Goal: Task Accomplishment & Management: Manage account settings

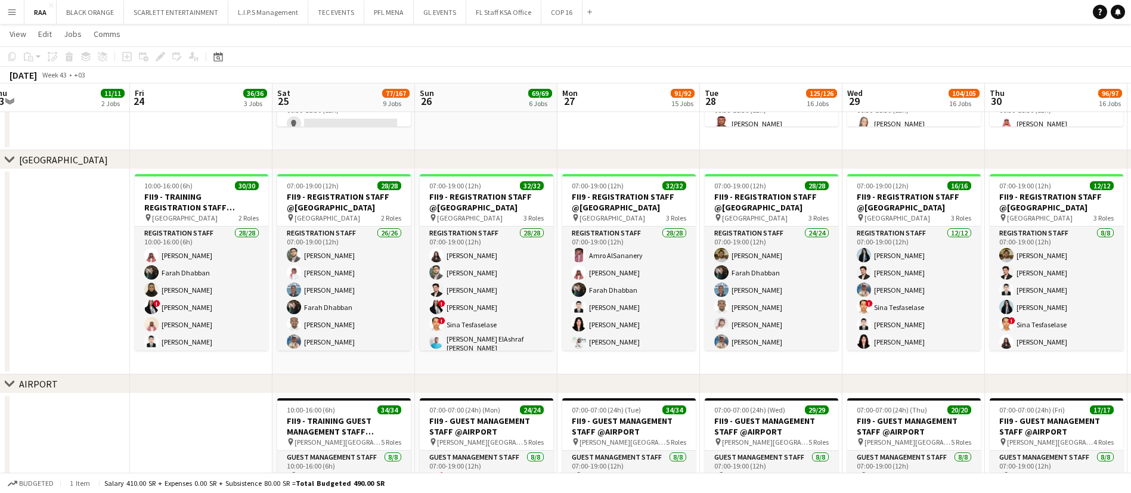
scroll to position [299, 0]
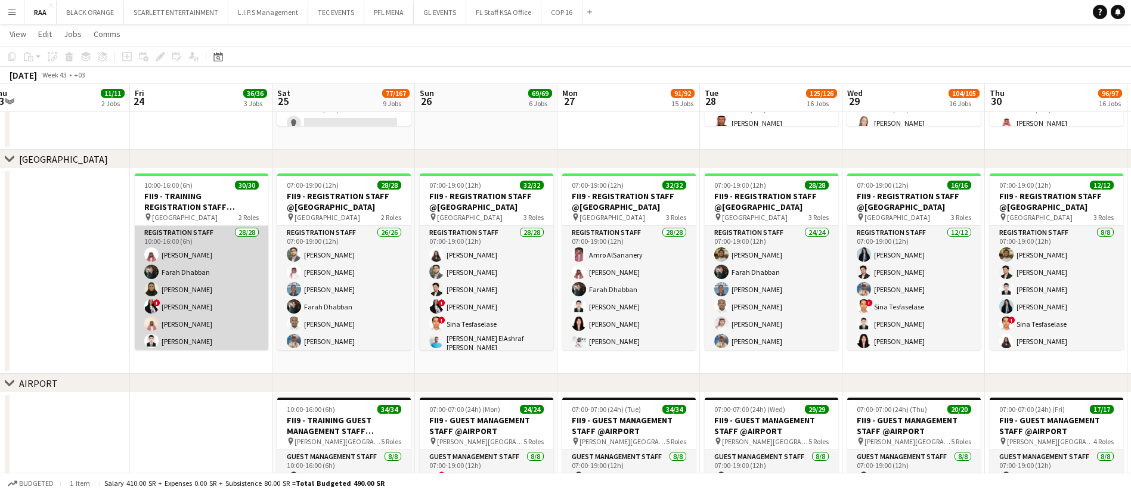
click at [229, 301] on app-card-role "Registration Staff 28/28 10:00-16:00 (6h) [PERSON_NAME] [PERSON_NAME] Dhabban […" at bounding box center [202, 483] width 134 height 514
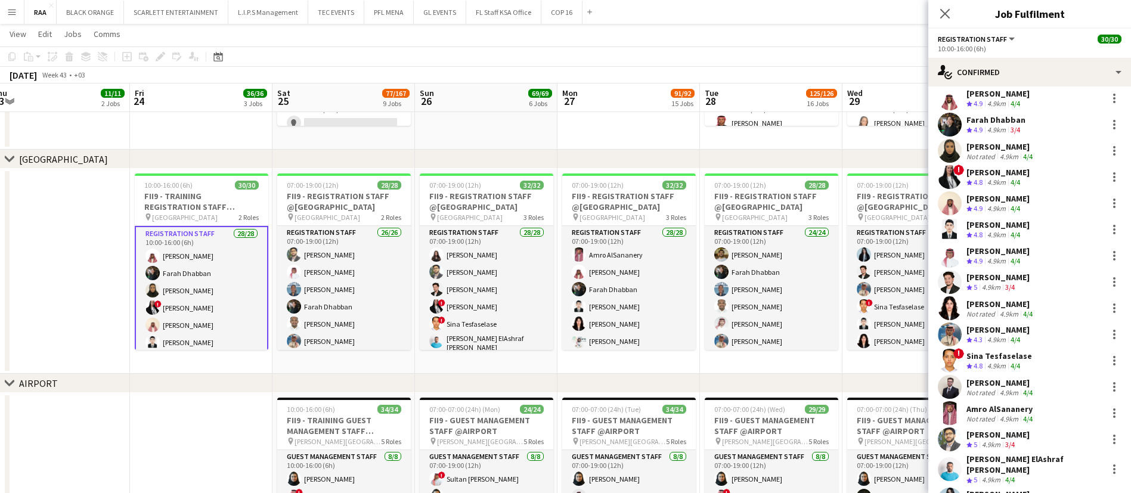
scroll to position [36, 0]
click at [1007, 384] on div "[PERSON_NAME]" at bounding box center [1000, 380] width 69 height 11
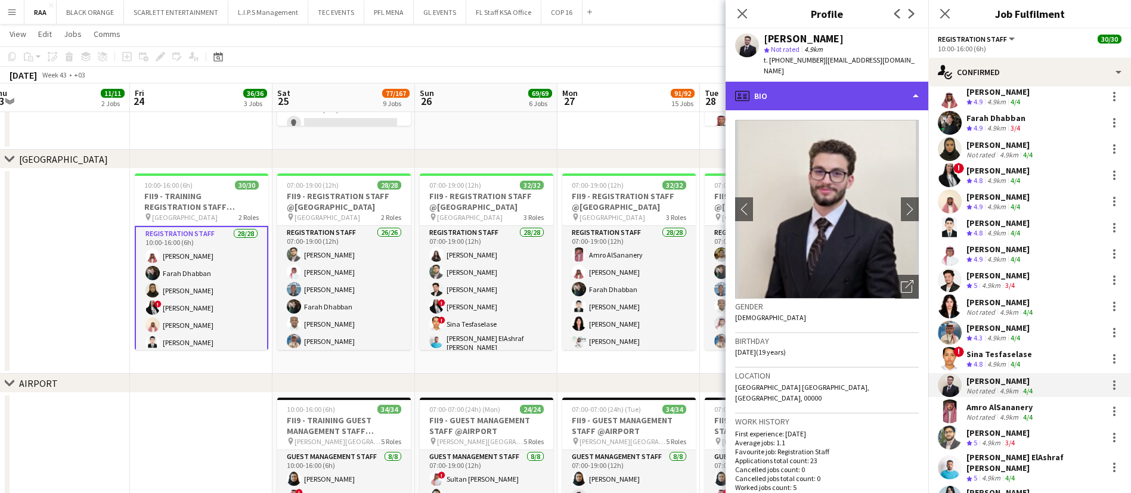
click at [848, 82] on div "profile Bio" at bounding box center [826, 96] width 203 height 29
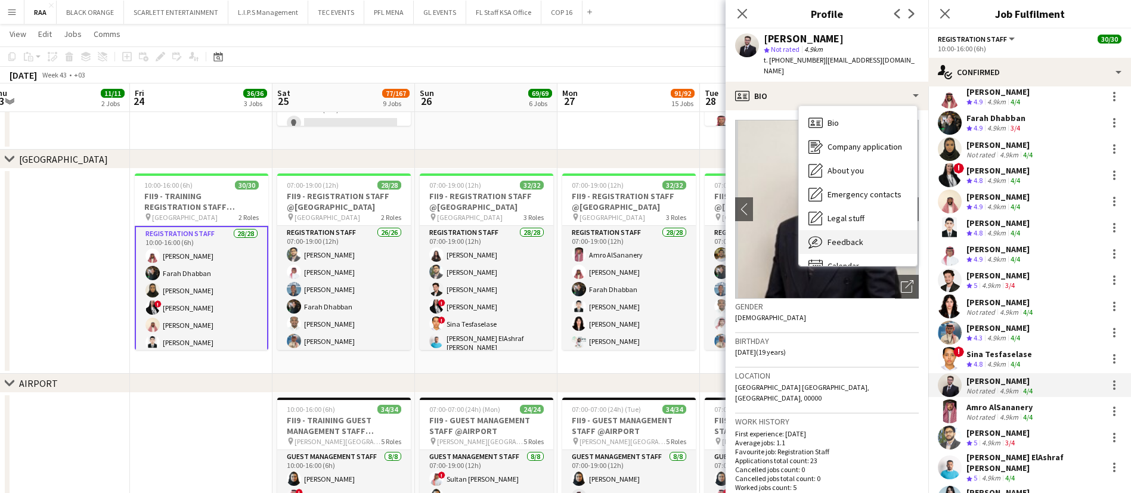
click at [872, 230] on div "Feedback Feedback" at bounding box center [858, 242] width 118 height 24
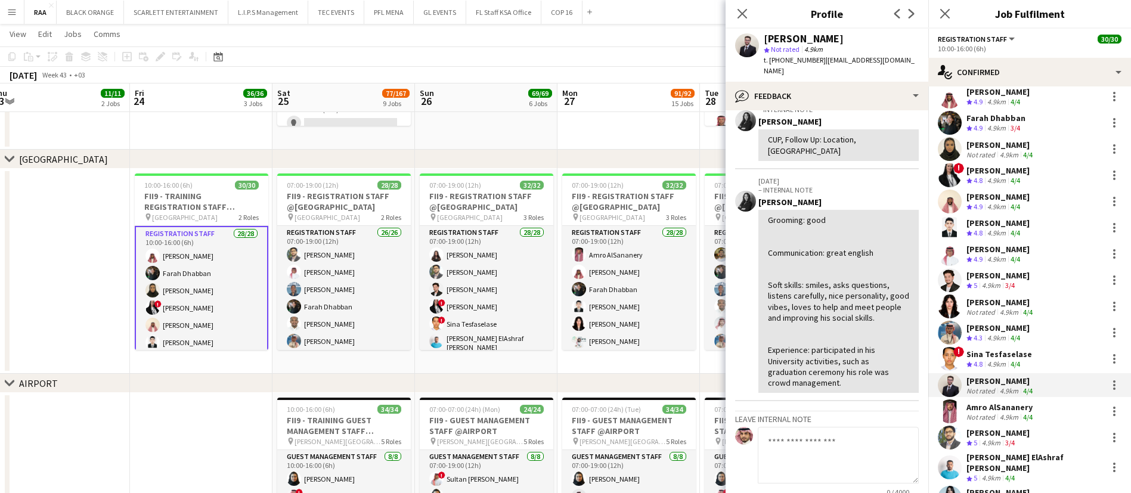
scroll to position [150, 0]
click at [945, 15] on icon "Close pop-in" at bounding box center [944, 13] width 11 height 11
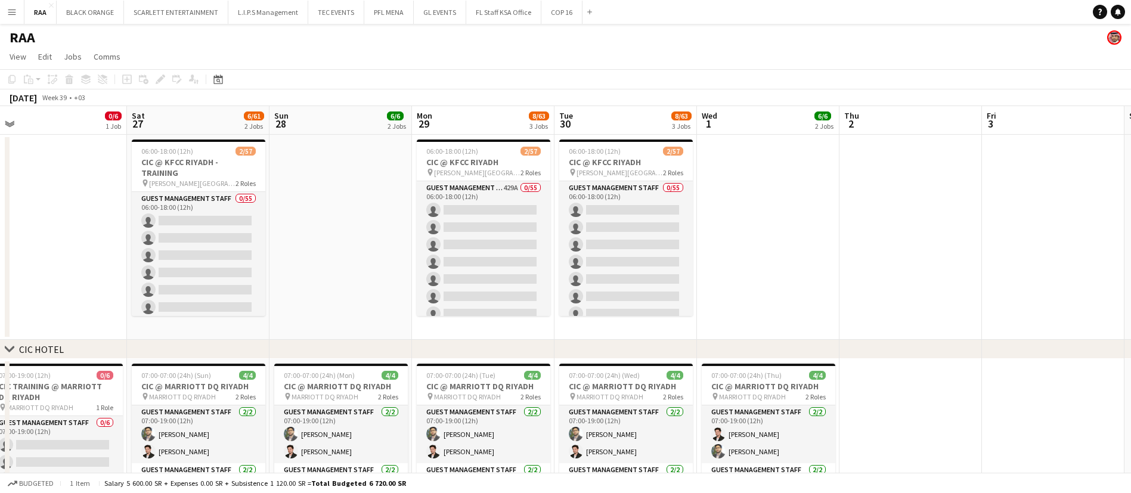
scroll to position [0, 299]
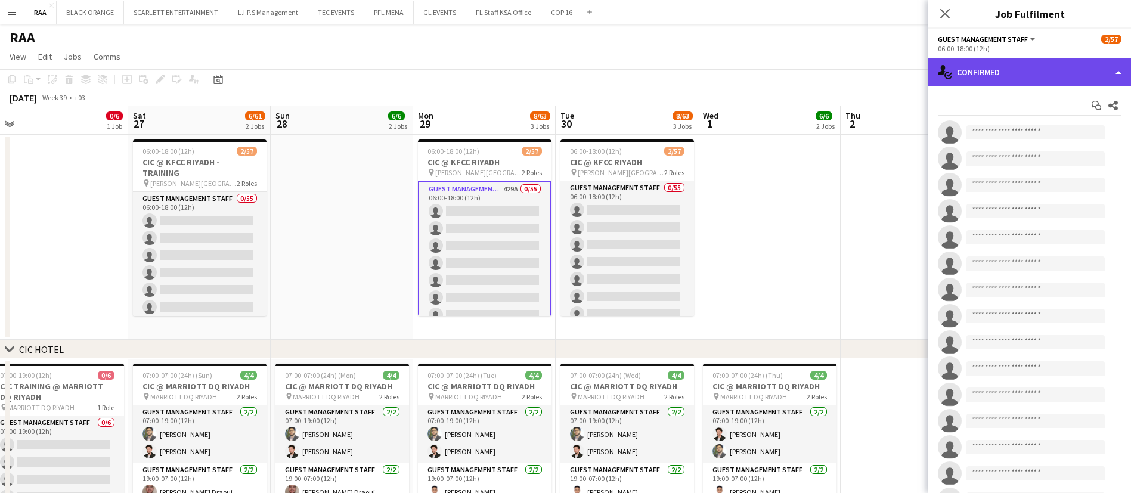
click at [992, 74] on div "single-neutral-actions-check-2 Confirmed" at bounding box center [1029, 72] width 203 height 29
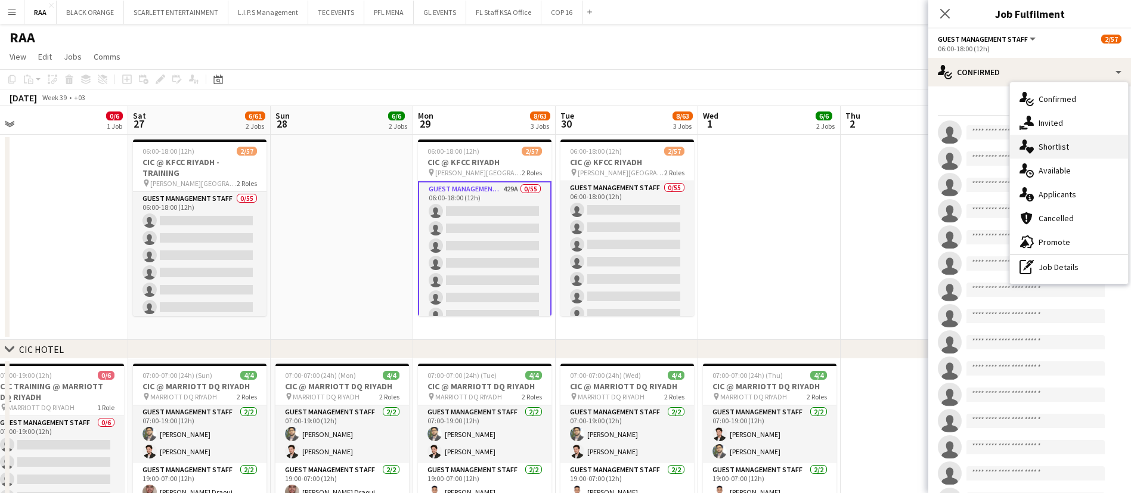
click at [1058, 151] on span "Shortlist" at bounding box center [1053, 146] width 30 height 11
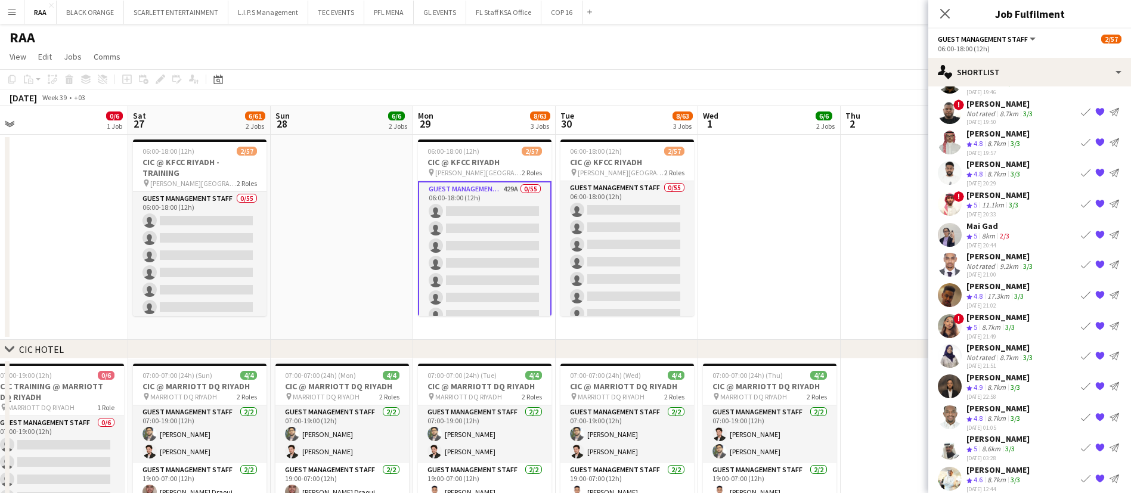
scroll to position [2349, 0]
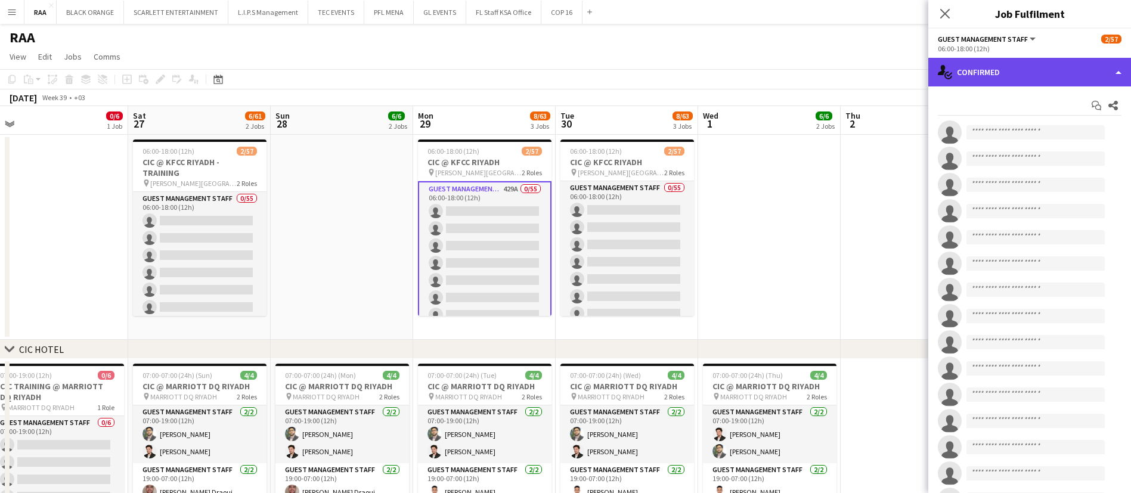
click at [1048, 61] on div "single-neutral-actions-check-2 Confirmed" at bounding box center [1029, 72] width 203 height 29
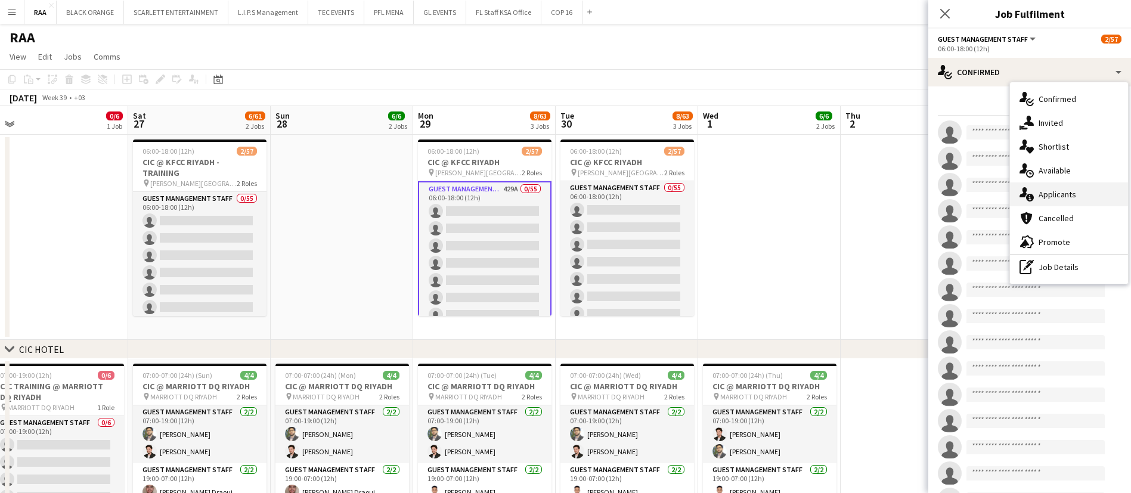
click at [1076, 198] on div "single-neutral-actions-information Applicants" at bounding box center [1069, 194] width 118 height 24
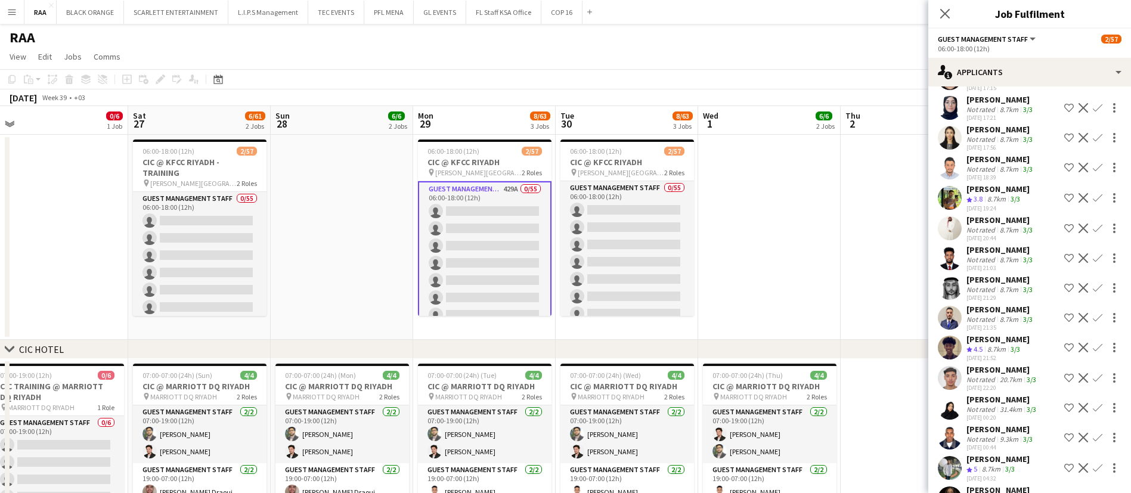
scroll to position [12355, 0]
click at [1008, 86] on div "8.7km" at bounding box center [1008, 81] width 23 height 9
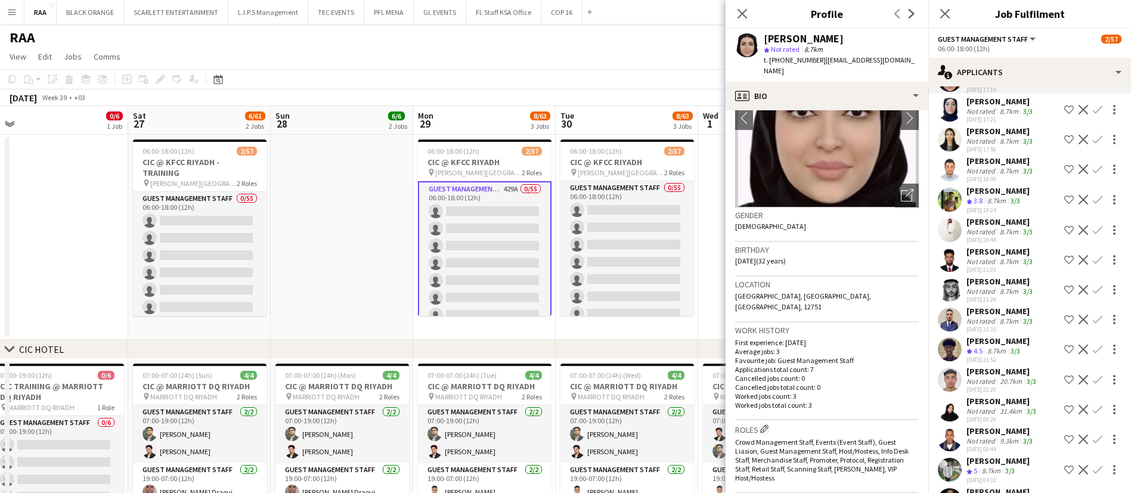
scroll to position [0, 0]
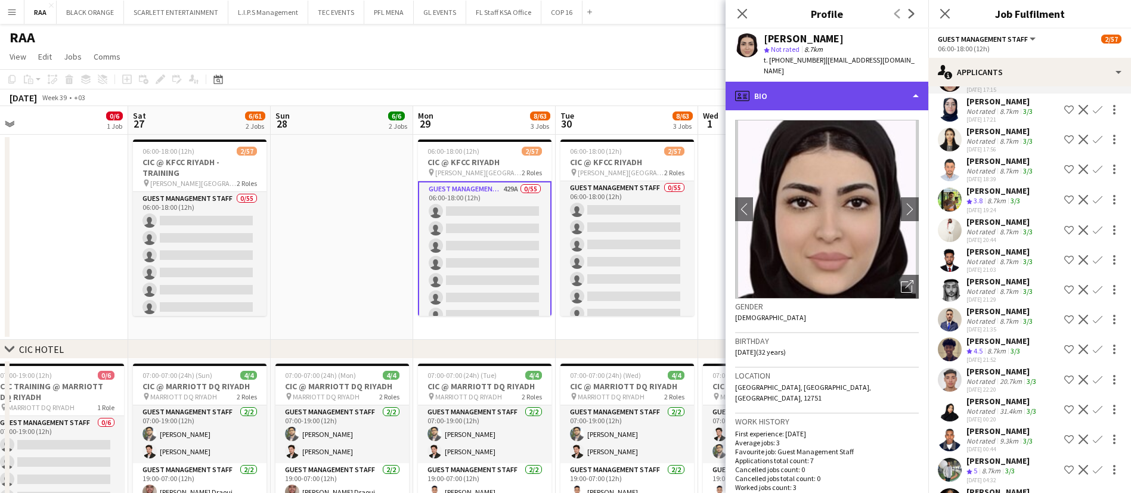
click at [817, 82] on div "profile Bio" at bounding box center [826, 96] width 203 height 29
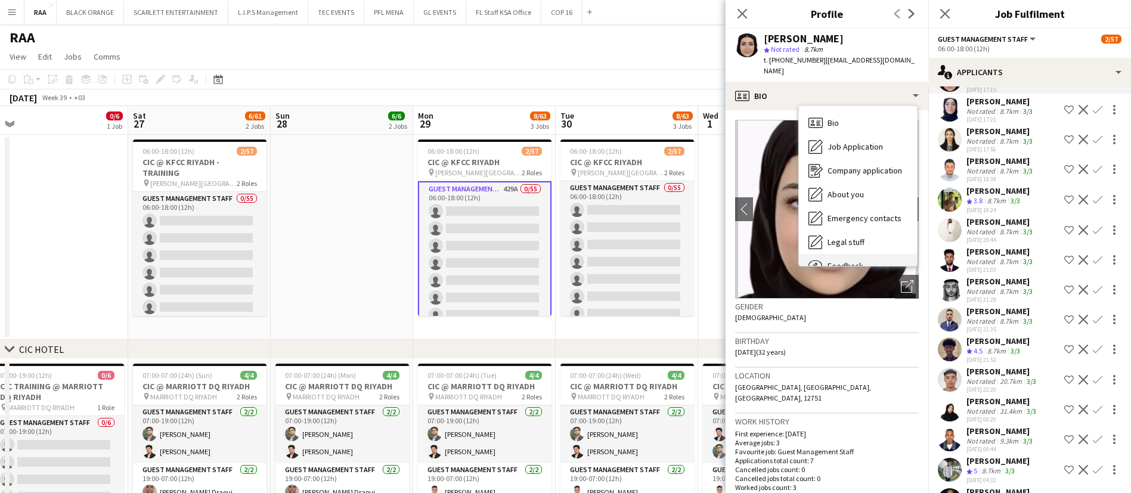
click at [873, 254] on div "Feedback Feedback" at bounding box center [858, 266] width 118 height 24
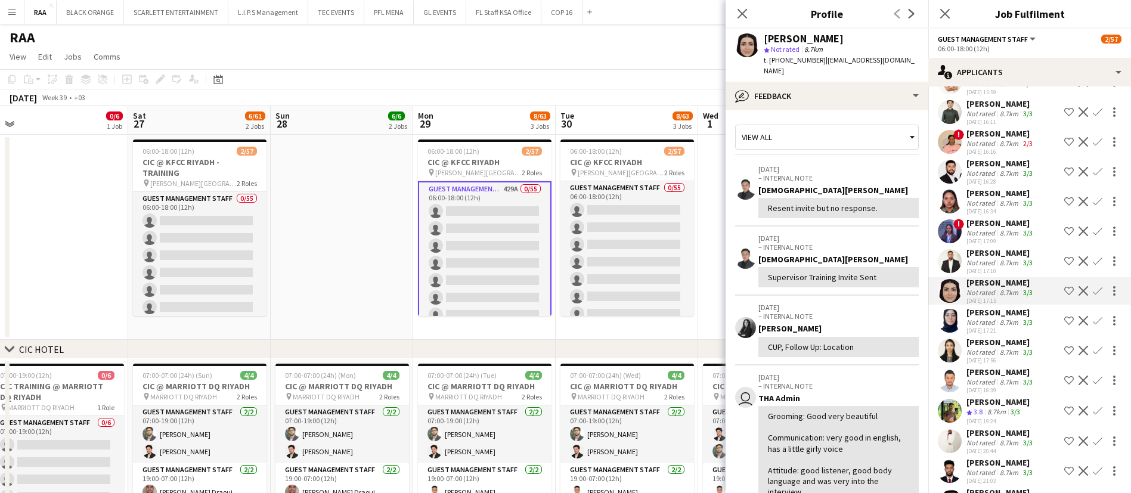
scroll to position [12142, 0]
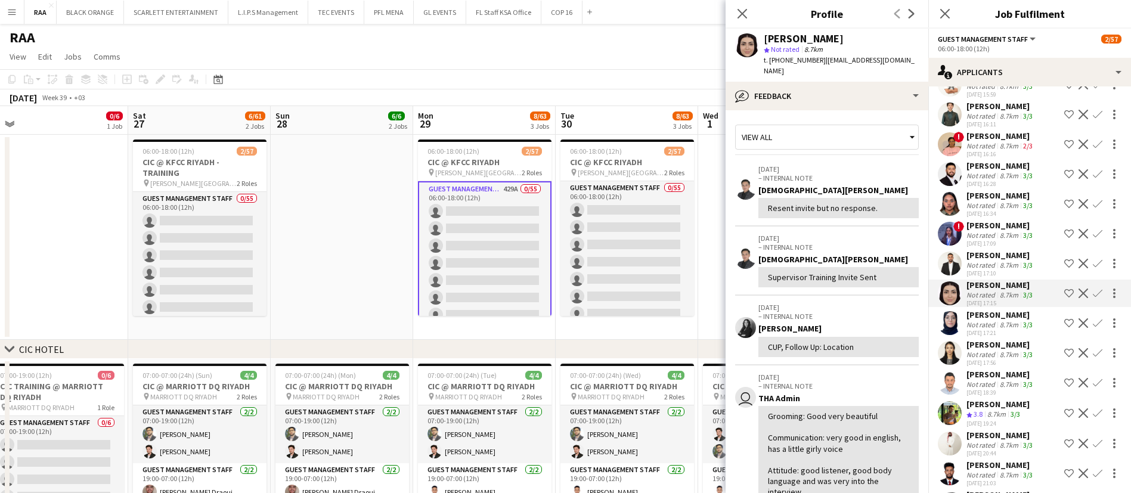
click at [991, 61] on div "Not rated" at bounding box center [981, 56] width 31 height 9
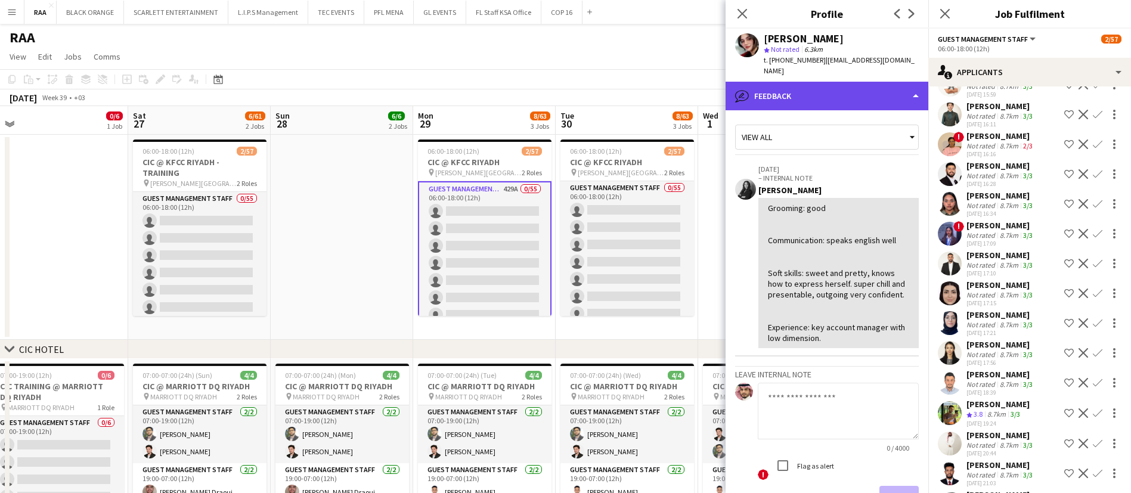
click at [818, 87] on div "bubble-pencil Feedback" at bounding box center [826, 96] width 203 height 29
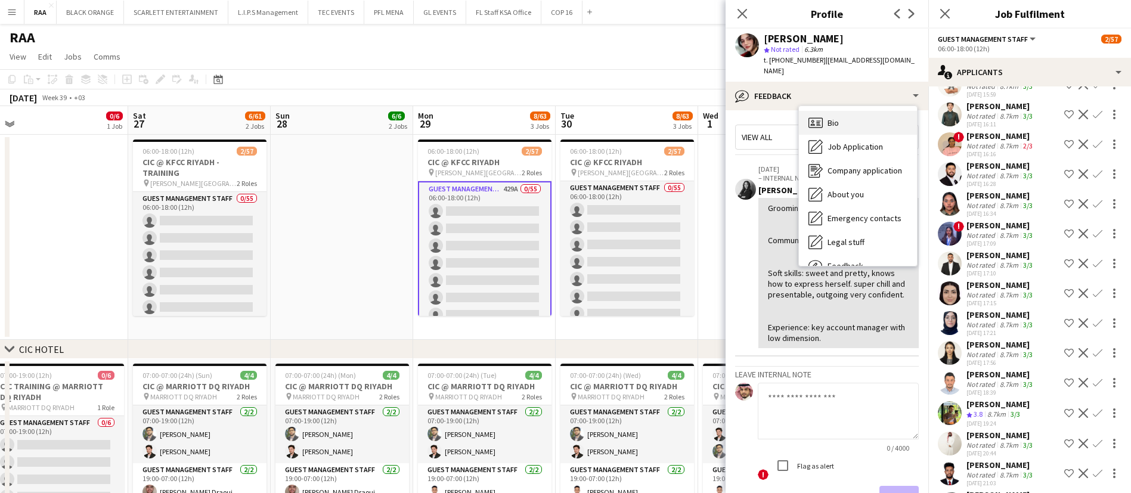
click at [822, 117] on icon at bounding box center [815, 122] width 14 height 10
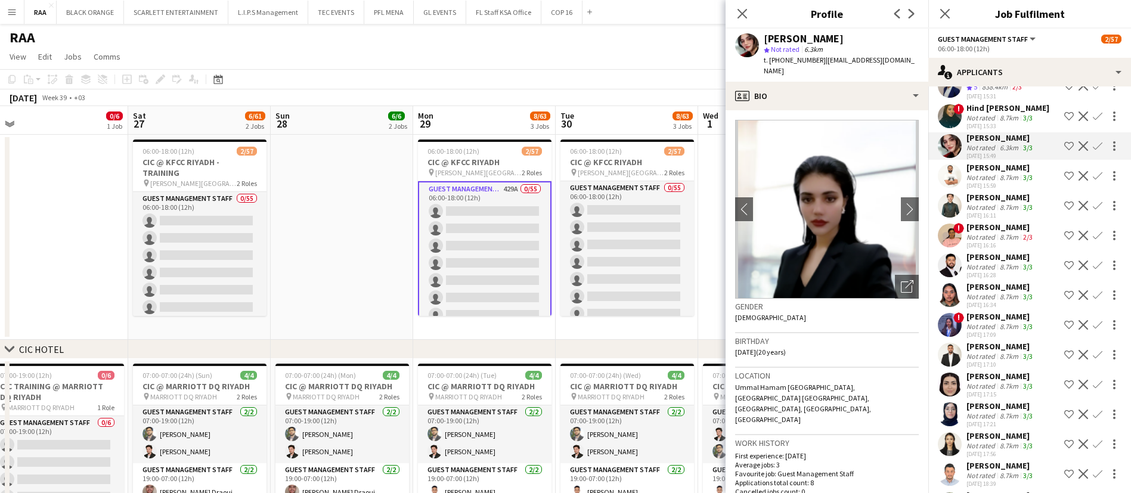
scroll to position [12049, 0]
click at [998, 124] on div "8.7km" at bounding box center [1008, 119] width 23 height 9
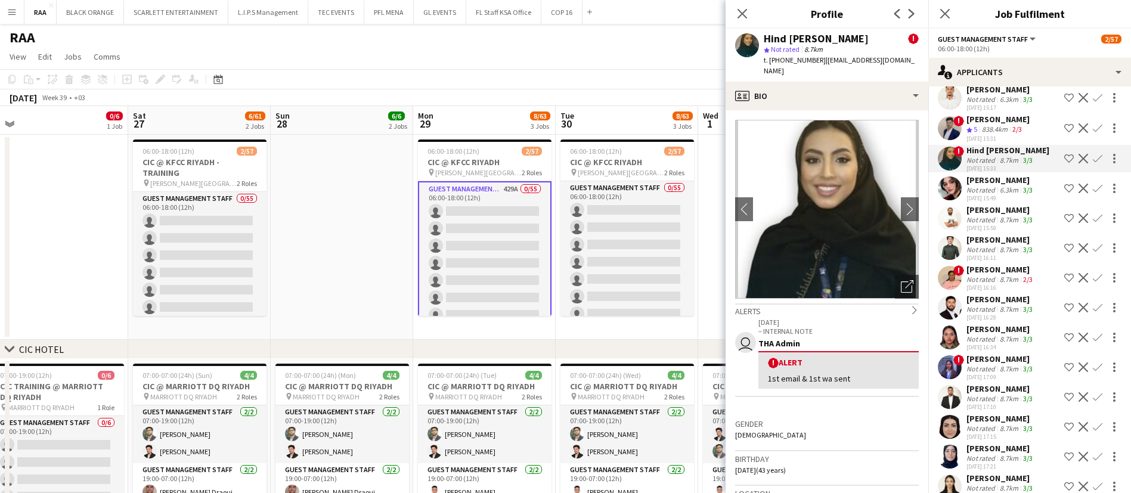
scroll to position [12007, 0]
click at [1000, 66] on div "[PERSON_NAME]" at bounding box center [1000, 60] width 69 height 11
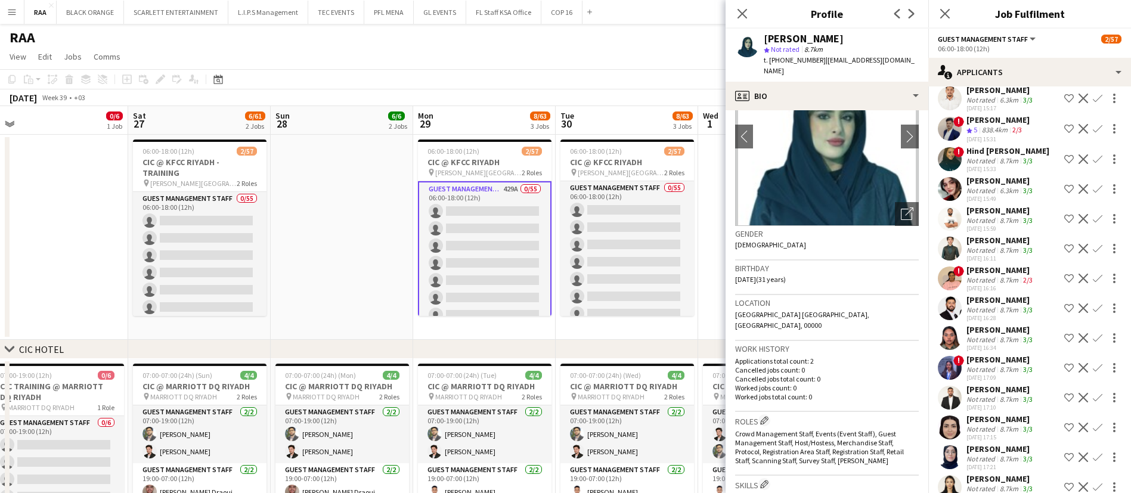
scroll to position [0, 0]
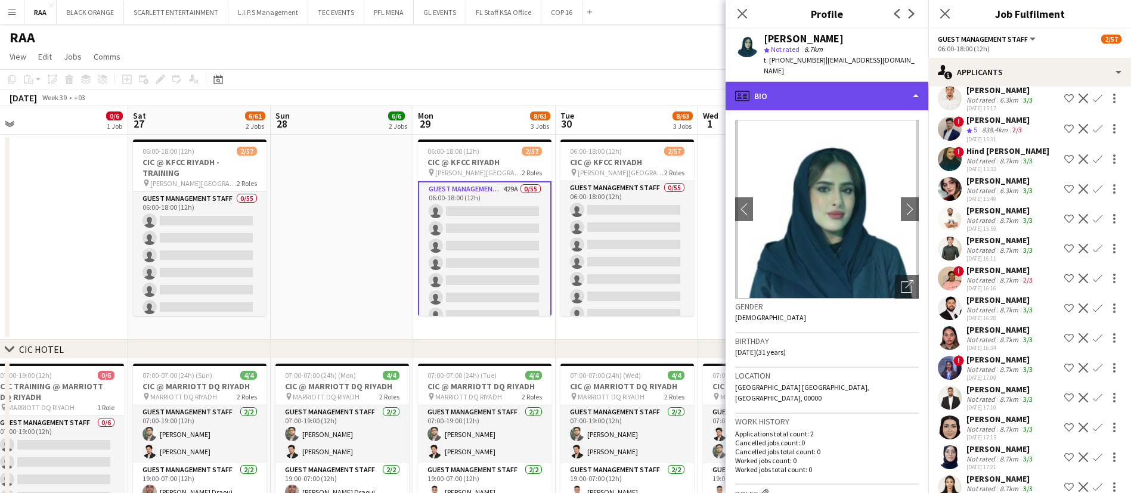
click at [805, 93] on div "profile Bio" at bounding box center [826, 96] width 203 height 29
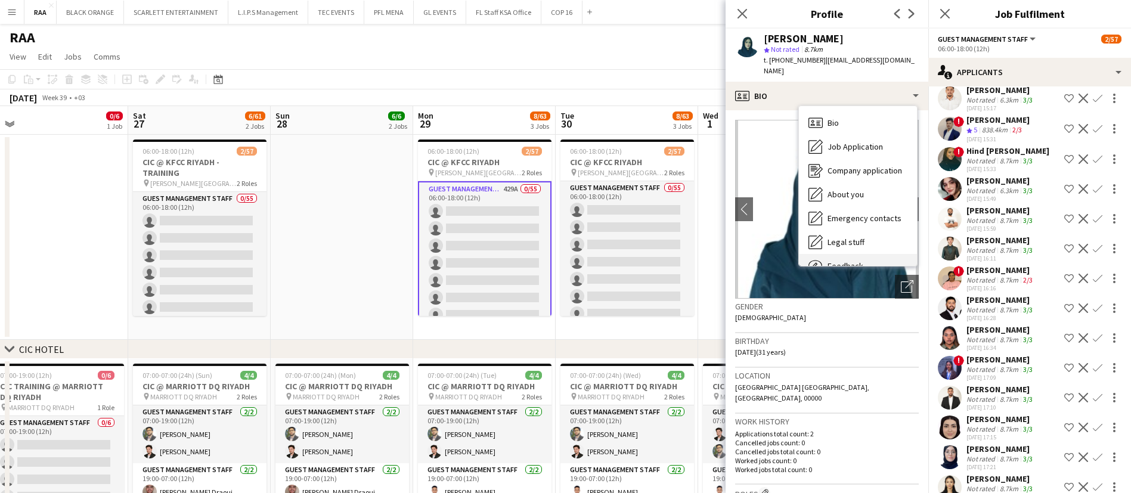
click at [860, 257] on div "Feedback Feedback" at bounding box center [858, 266] width 118 height 24
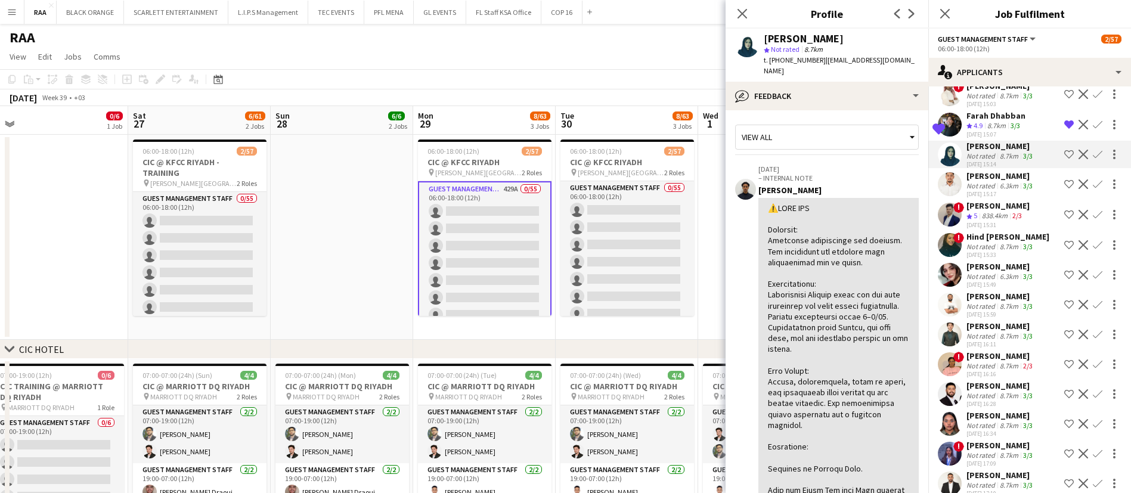
scroll to position [11913, 0]
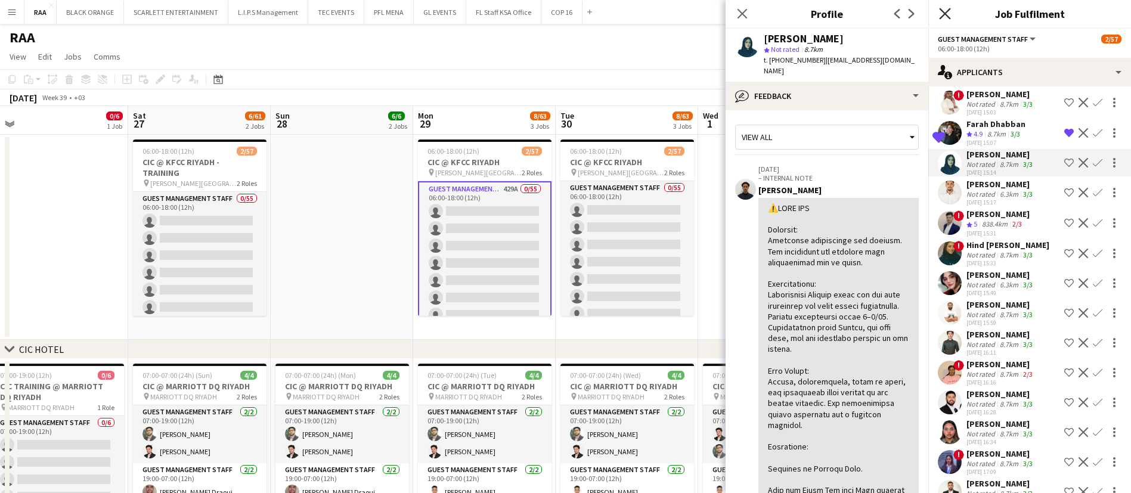
click at [946, 14] on icon at bounding box center [944, 13] width 11 height 11
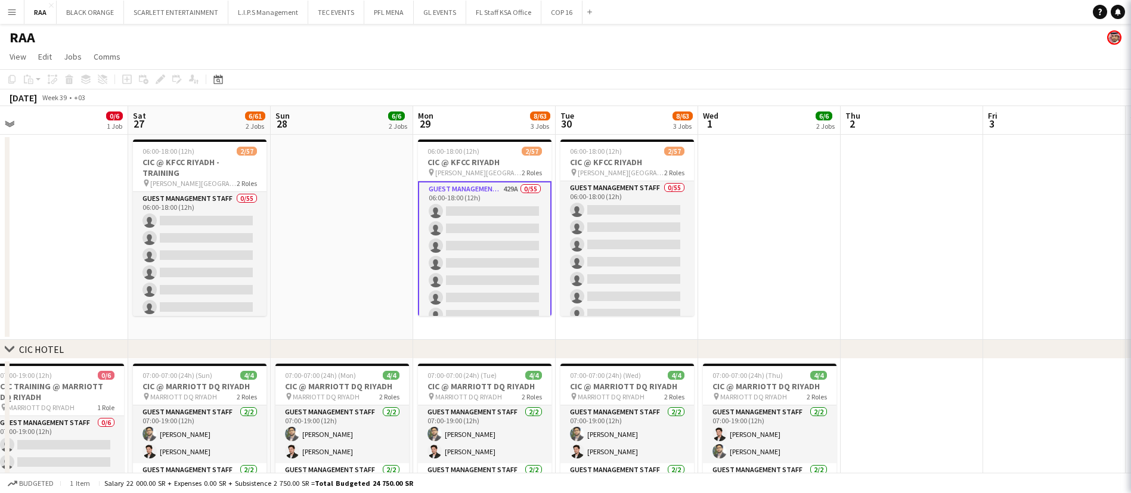
scroll to position [0, 0]
click at [800, 101] on div "[DATE] Week 39 • +03" at bounding box center [565, 97] width 1131 height 17
